Goal: Task Accomplishment & Management: Use online tool/utility

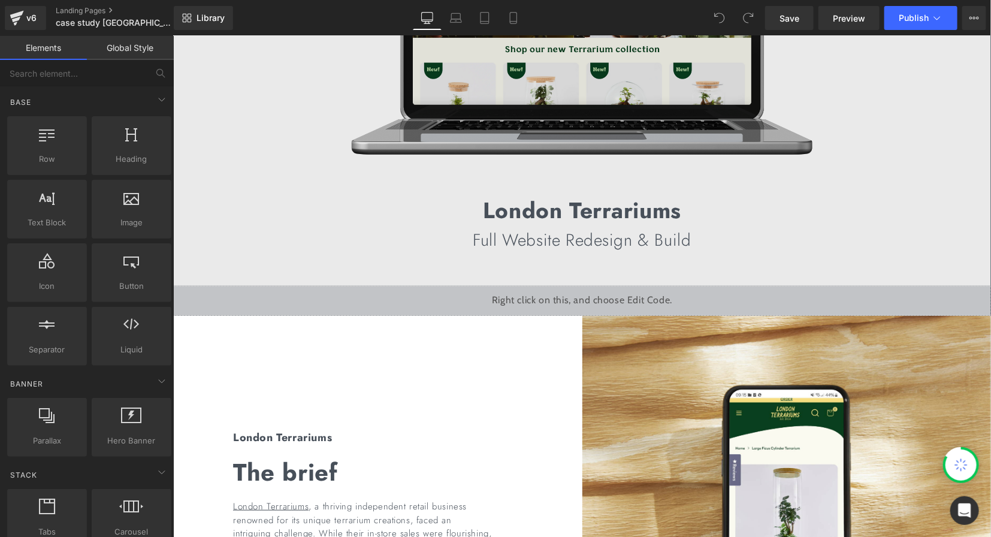
scroll to position [339, 0]
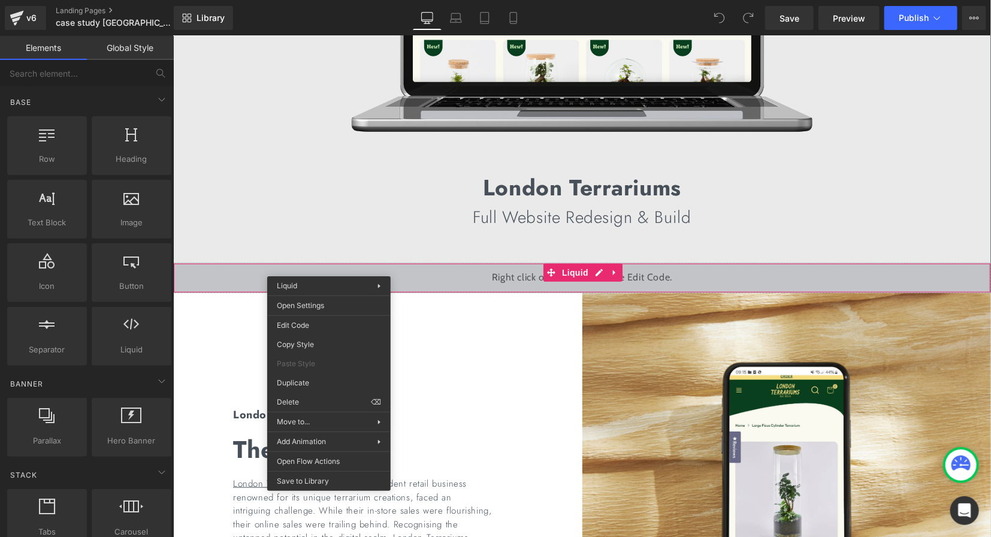
click at [455, 268] on div "Liquid" at bounding box center [582, 277] width 818 height 30
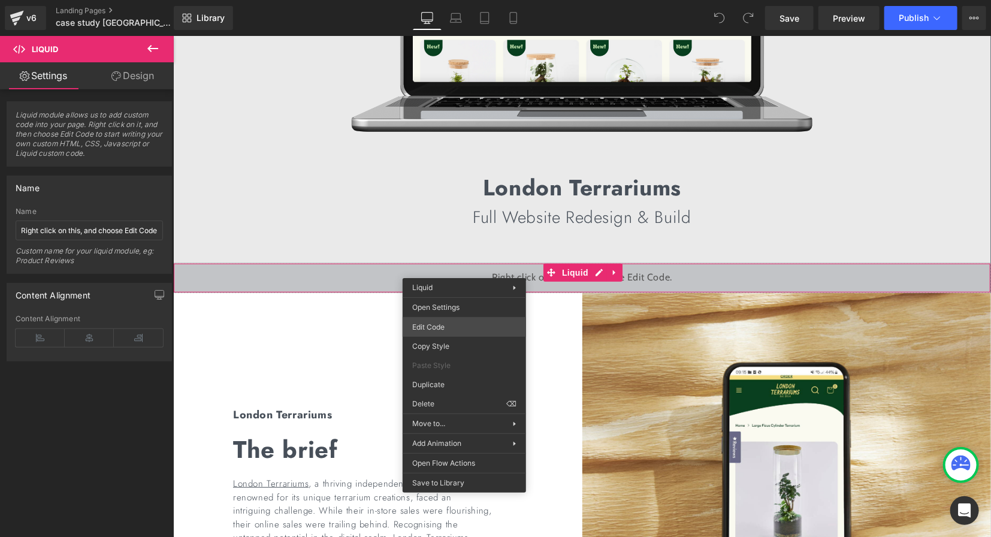
click at [451, 0] on div "You are previewing how the will restyle your page. You can not edit Elements in…" at bounding box center [495, 0] width 991 height 0
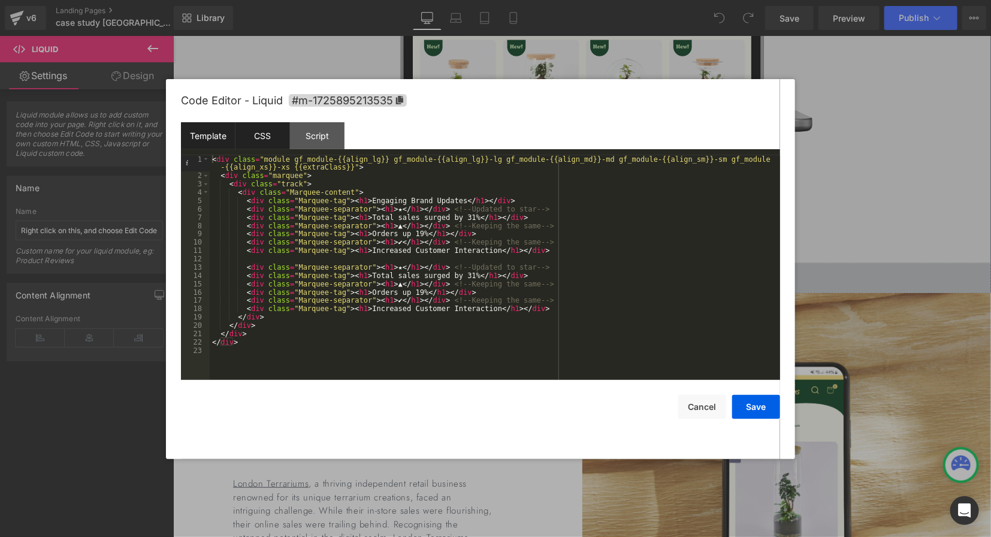
click at [266, 135] on div "CSS" at bounding box center [262, 135] width 55 height 27
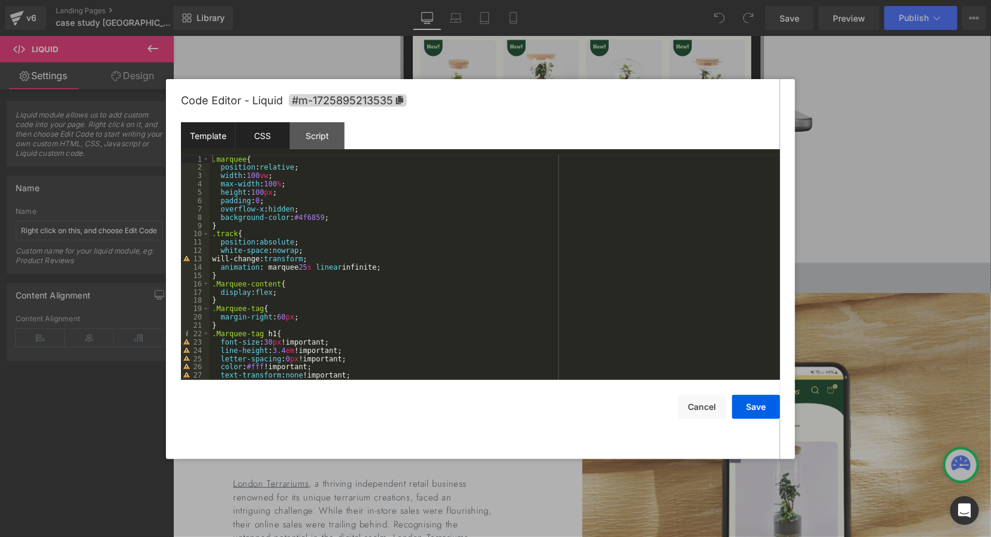
click at [216, 134] on div "Template" at bounding box center [208, 135] width 55 height 27
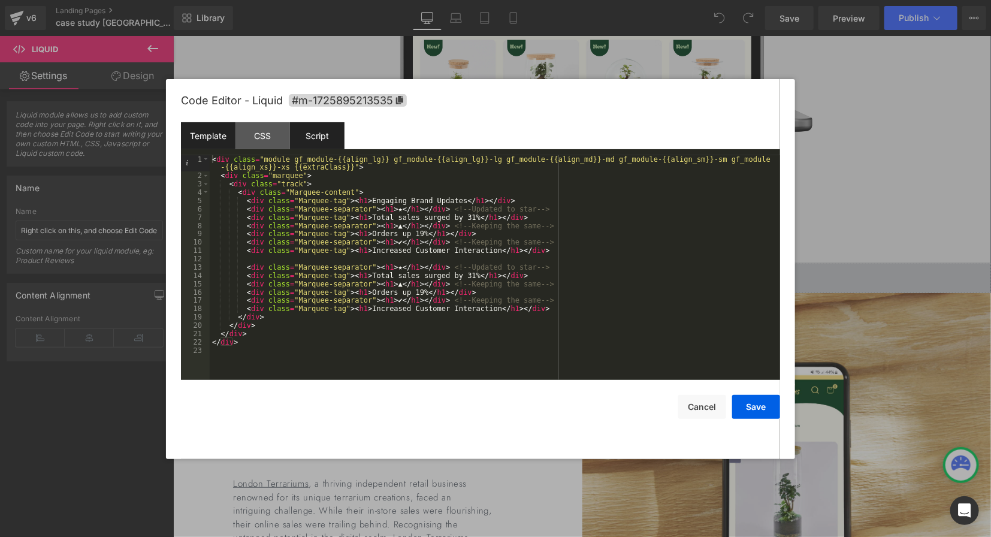
click at [319, 137] on div "Script" at bounding box center [317, 135] width 55 height 27
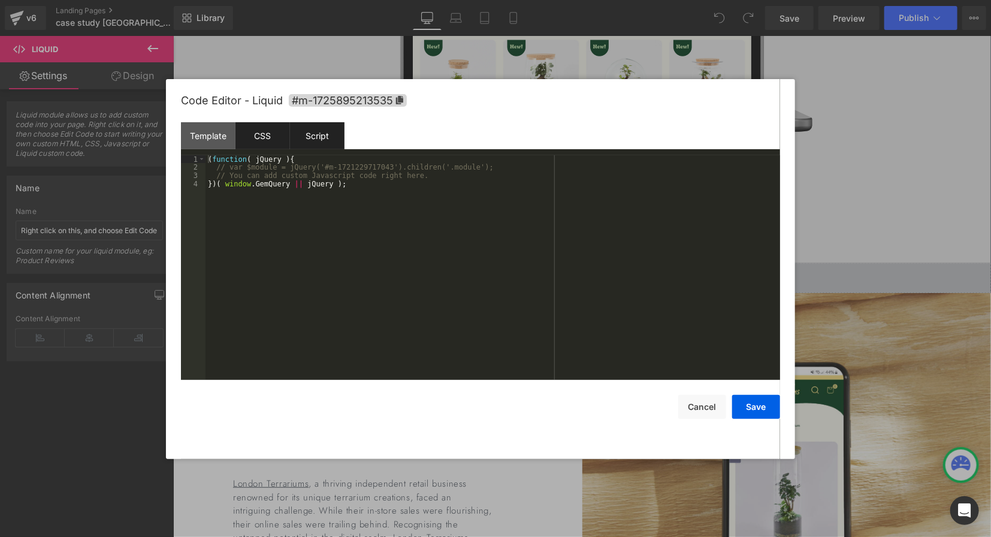
click at [262, 132] on div "CSS" at bounding box center [262, 135] width 55 height 27
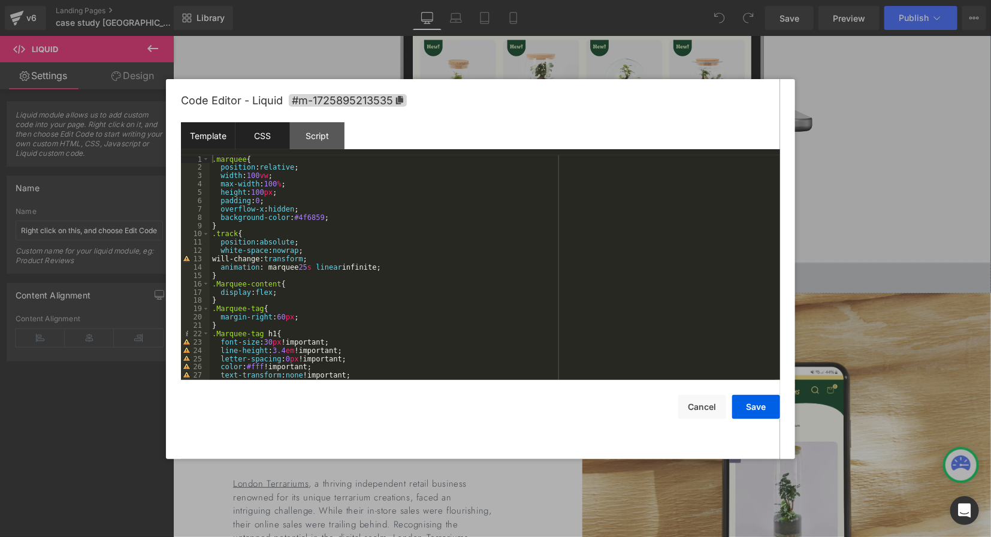
click at [227, 134] on div "Template" at bounding box center [208, 135] width 55 height 27
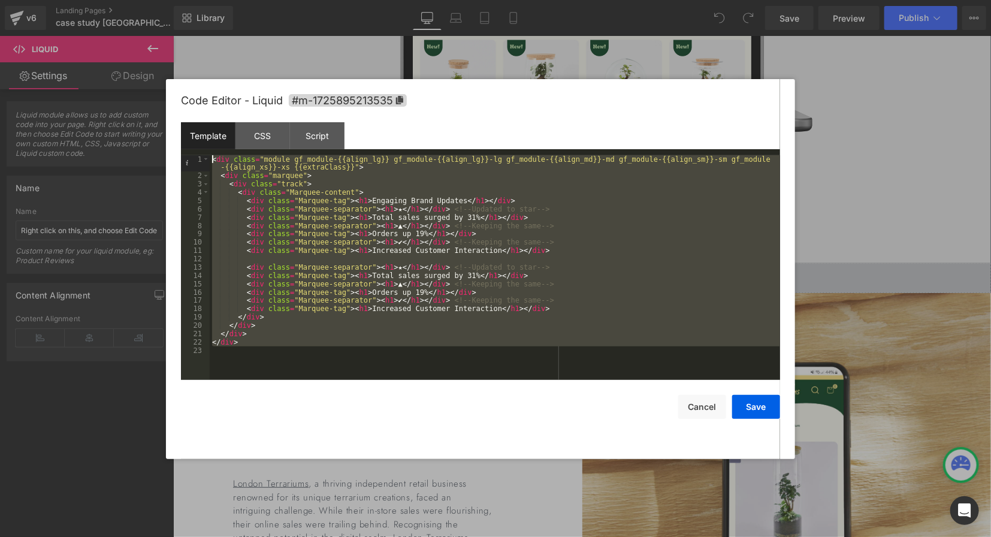
drag, startPoint x: 270, startPoint y: 358, endPoint x: 191, endPoint y: 135, distance: 235.9
click at [189, 135] on div "Template CSS Script Data 1 2 3 4 5 6 7 8 9 10 11 12 13 14 15 16 17 18 19 20 21 …" at bounding box center [480, 251] width 599 height 258
click at [261, 135] on div "CSS" at bounding box center [262, 135] width 55 height 27
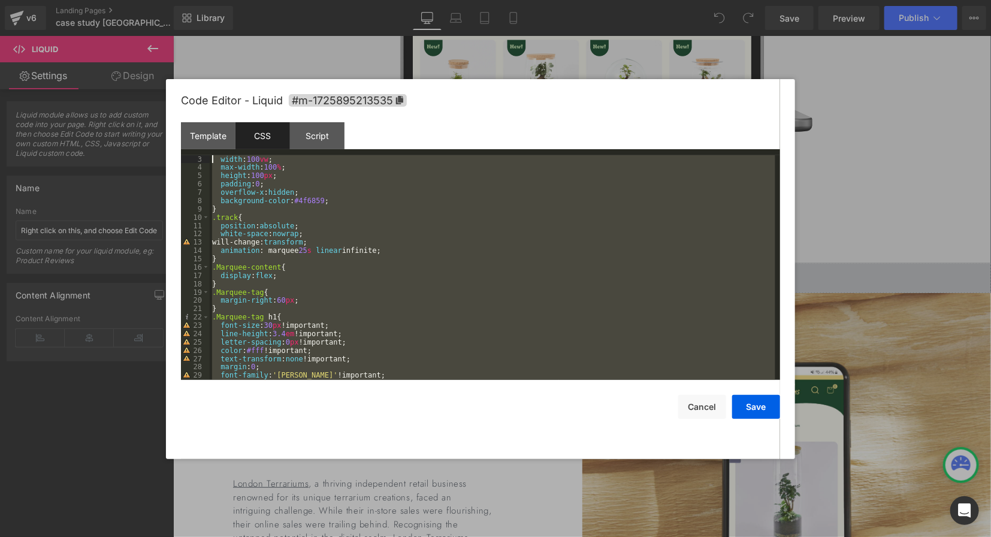
scroll to position [0, 0]
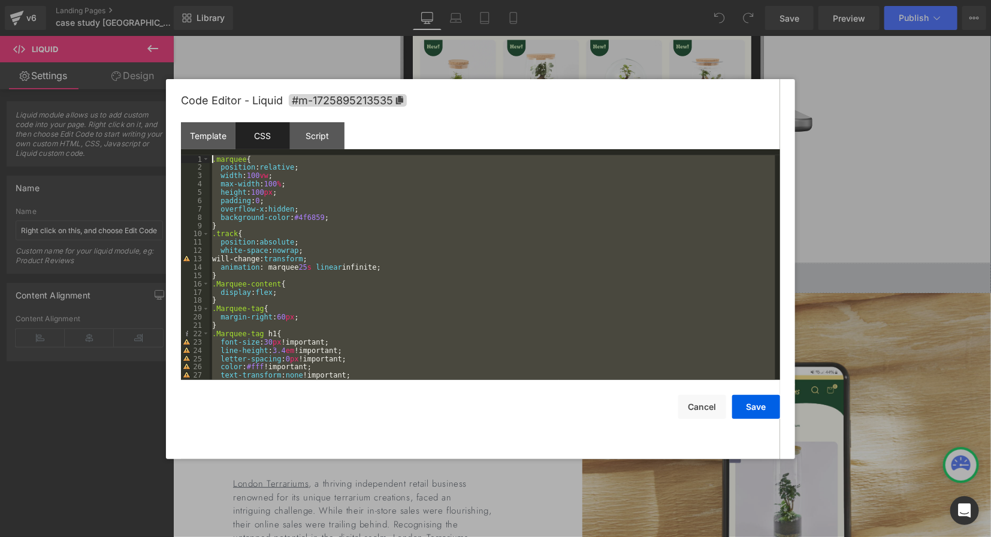
drag, startPoint x: 274, startPoint y: 370, endPoint x: 176, endPoint y: 124, distance: 264.9
click at [176, 124] on div "Code Editor - Liquid #m-1725895213535 Template CSS Script Data 1 2 3 4 5 6 7 8 …" at bounding box center [480, 269] width 629 height 380
click at [320, 134] on div "Script" at bounding box center [317, 135] width 55 height 27
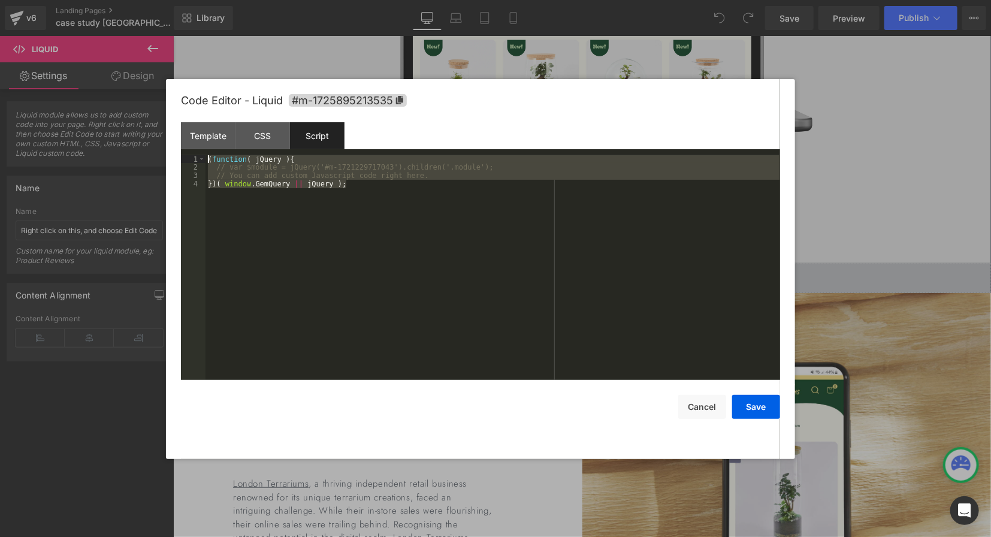
drag, startPoint x: 379, startPoint y: 193, endPoint x: 174, endPoint y: 137, distance: 212.5
click at [174, 137] on div "Code Editor - Liquid #m-1725895213535 Template CSS Script Data 1 2 3 4 5 6 7 8 …" at bounding box center [480, 269] width 629 height 380
click at [706, 403] on button "Cancel" at bounding box center [702, 407] width 48 height 24
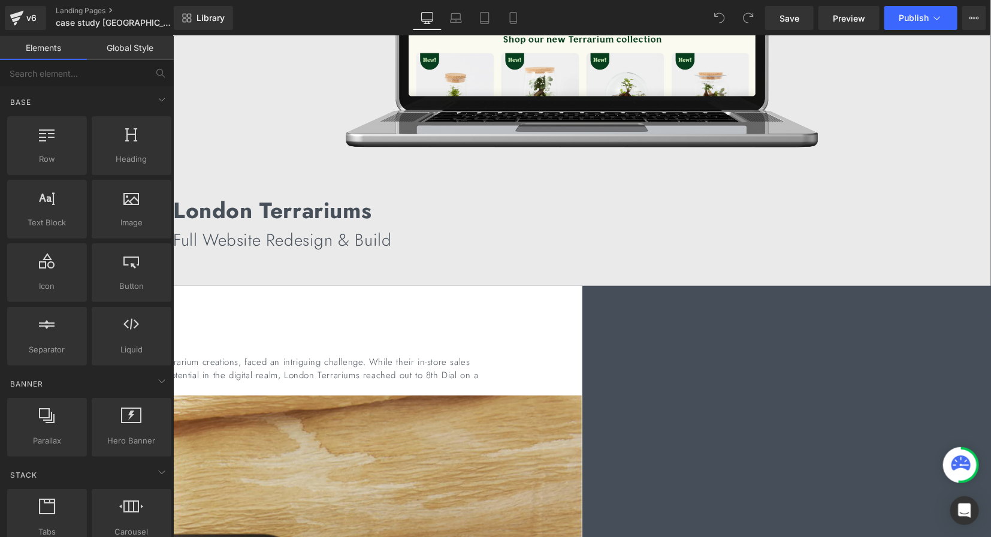
scroll to position [333, 0]
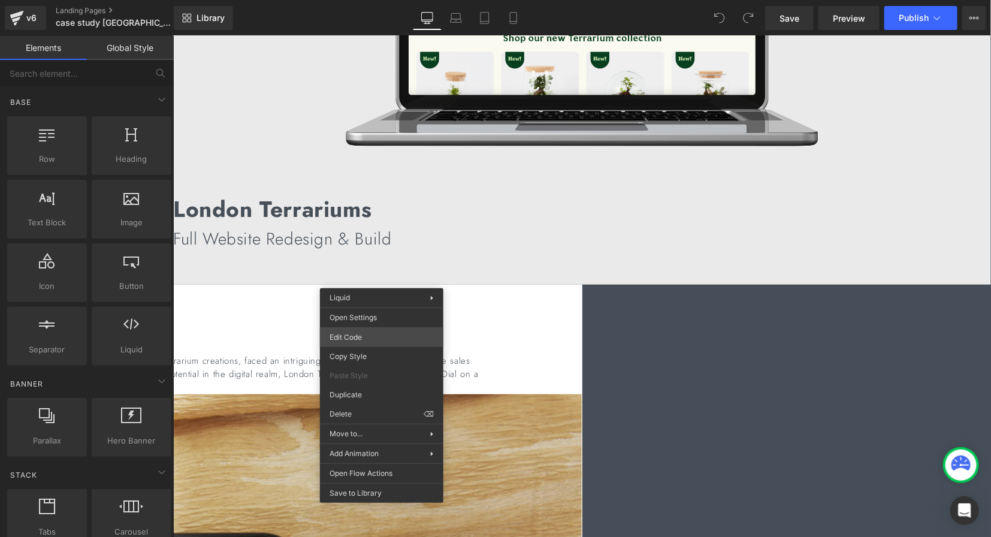
click at [371, 0] on div "You are previewing how the will restyle your page. You can not edit Elements in…" at bounding box center [495, 0] width 991 height 0
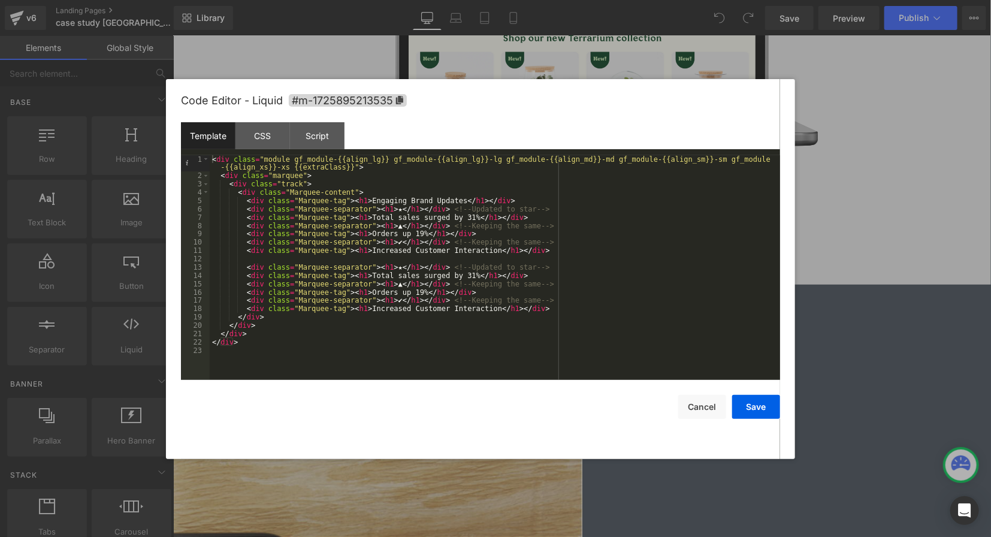
click at [269, 343] on div "< div class = "module gf_module-{{align_lg}} gf_module-{{align_lg}}-lg gf_modul…" at bounding box center [495, 280] width 570 height 250
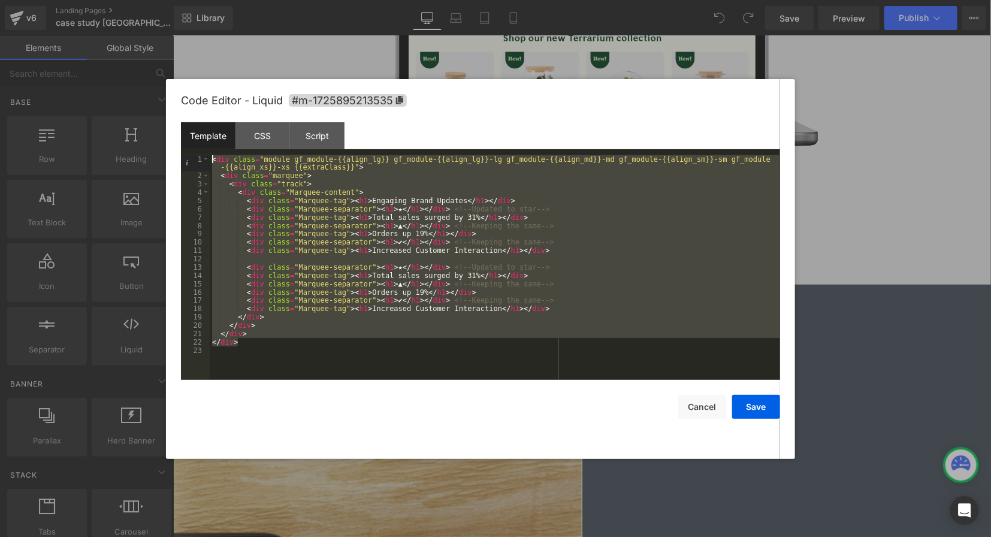
drag, startPoint x: 264, startPoint y: 345, endPoint x: 192, endPoint y: 144, distance: 213.7
click at [193, 144] on div "Template CSS Script Data 1 2 3 4 5 6 7 8 9 10 11 12 13 14 15 16 17 18 19 20 21 …" at bounding box center [480, 251] width 599 height 258
click at [270, 139] on div "CSS" at bounding box center [262, 135] width 55 height 27
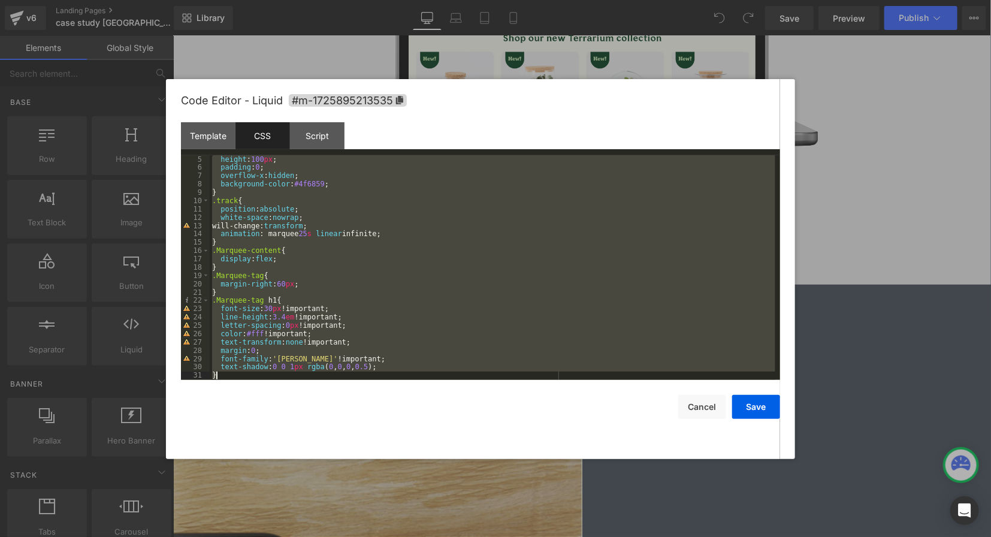
scroll to position [232, 0]
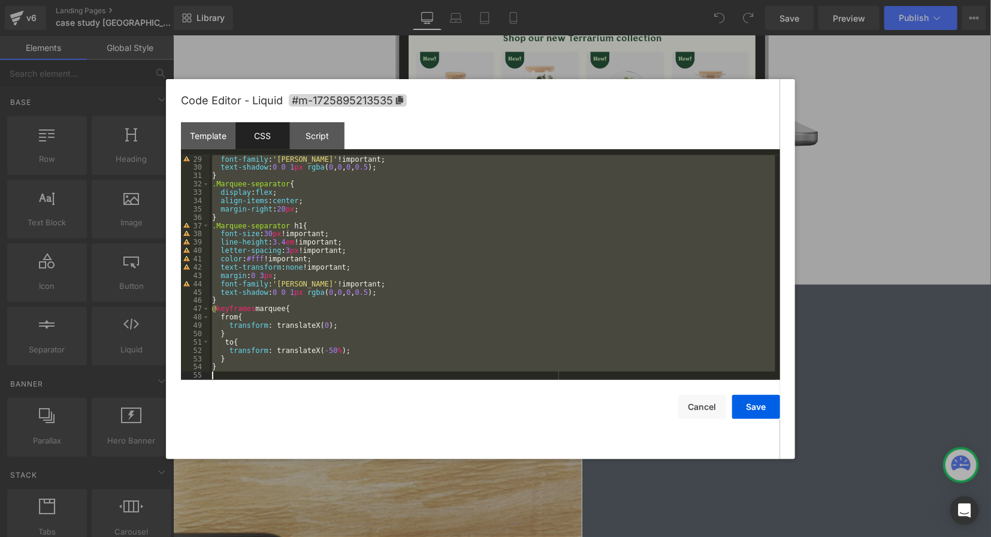
drag, startPoint x: 211, startPoint y: 159, endPoint x: 478, endPoint y: 454, distance: 397.8
click at [478, 454] on div "Code Editor - Liquid #m-1725895213535 Template CSS Script Data 1 2 3 4 5 6 7 8 …" at bounding box center [480, 269] width 599 height 380
click at [317, 137] on div "Script" at bounding box center [317, 135] width 55 height 27
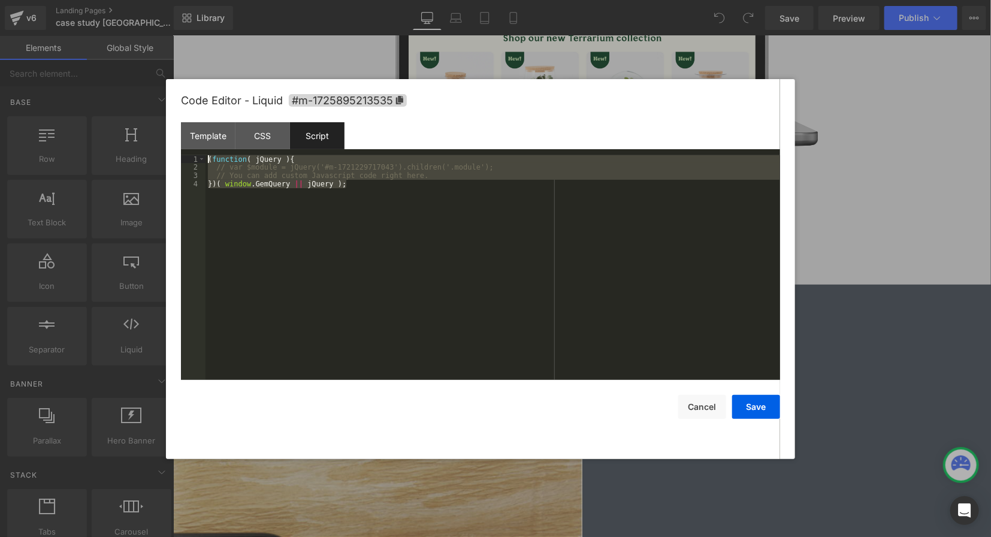
drag, startPoint x: 372, startPoint y: 186, endPoint x: 175, endPoint y: 150, distance: 200.3
click at [175, 150] on div "Code Editor - Liquid #m-1725895213535 Template CSS Script Data 1 2 3 4 5 6 7 8 …" at bounding box center [480, 269] width 629 height 380
click at [274, 138] on div "CSS" at bounding box center [262, 135] width 55 height 27
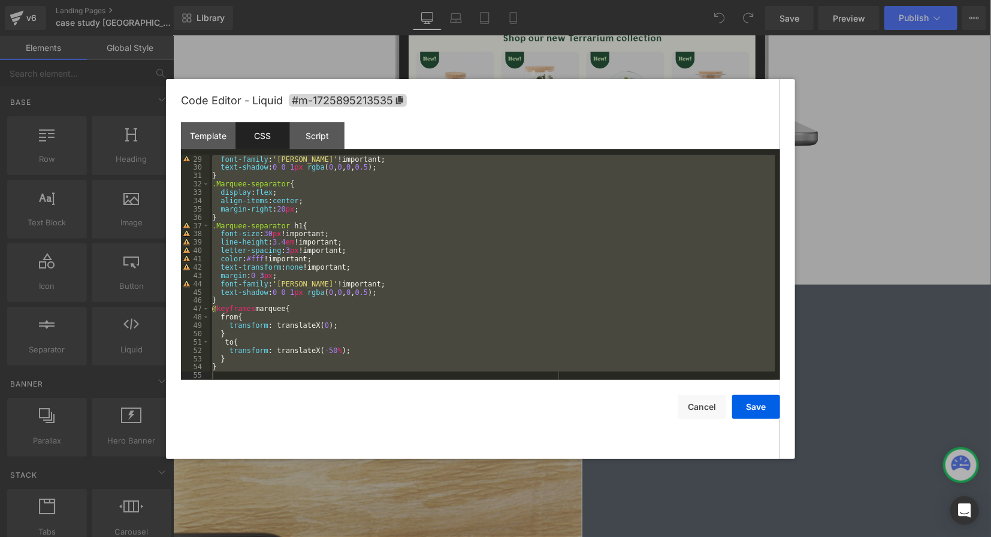
click at [419, 216] on div "font-family : ' Jost ' !important; text-shadow : 0 0 1 px rgba ( 0 , 0 , 0 , 0.…" at bounding box center [493, 275] width 566 height 241
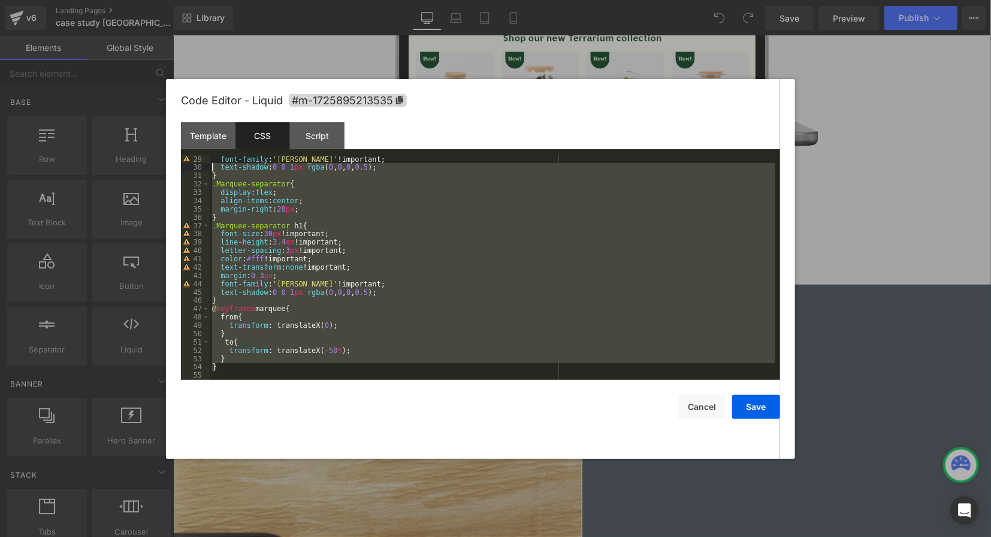
scroll to position [0, 0]
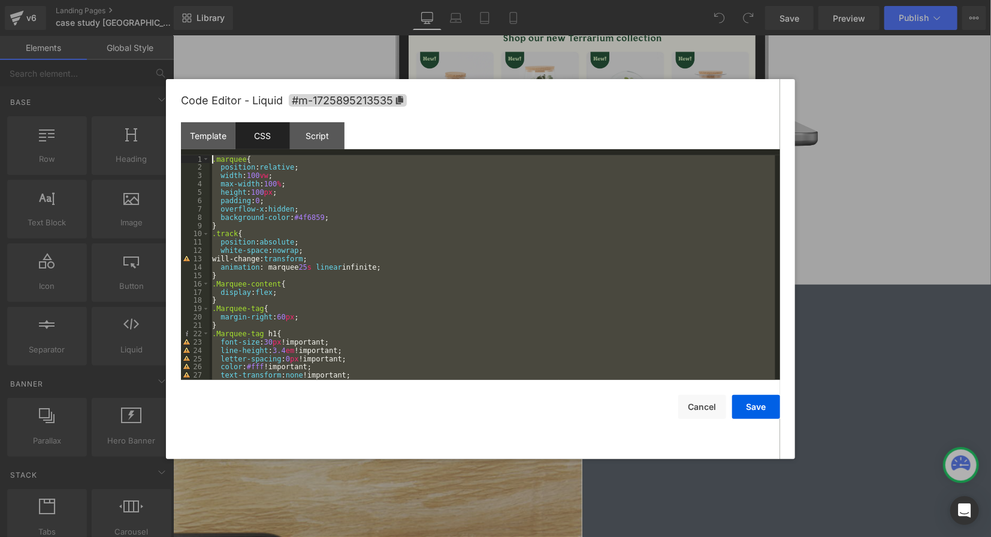
drag, startPoint x: 238, startPoint y: 365, endPoint x: 170, endPoint y: 83, distance: 289.6
click at [170, 83] on div "Code Editor - Liquid #m-1725895213535 Template CSS Script Data 1 2 3 4 5 6 7 8 …" at bounding box center [480, 269] width 629 height 380
click at [198, 133] on div "Template" at bounding box center [208, 135] width 55 height 27
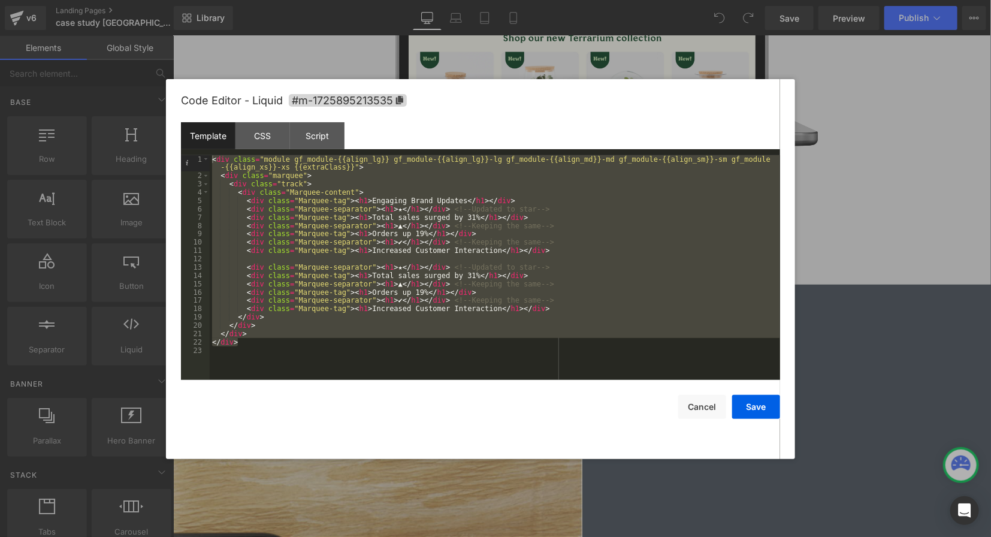
click at [288, 357] on div "< div class = "module gf_module-{{align_lg}} gf_module-{{align_lg}}-lg gf_modul…" at bounding box center [495, 280] width 570 height 250
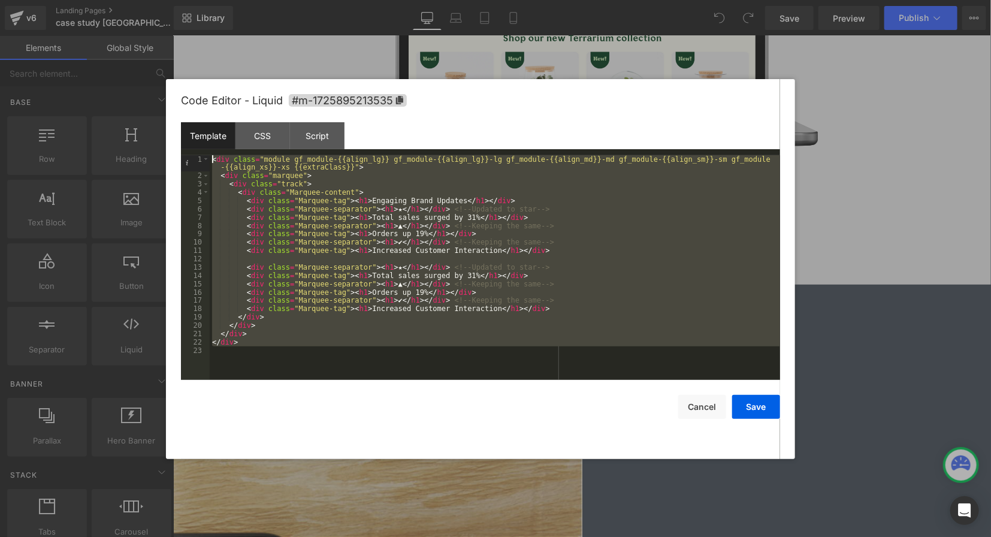
drag, startPoint x: 274, startPoint y: 353, endPoint x: 193, endPoint y: 110, distance: 256.5
click at [193, 110] on div "Code Editor - Liquid #m-1725895213535 Template CSS Script Data 1 2 3 4 5 6 7 8 …" at bounding box center [480, 269] width 599 height 380
